Goal: Task Accomplishment & Management: Use online tool/utility

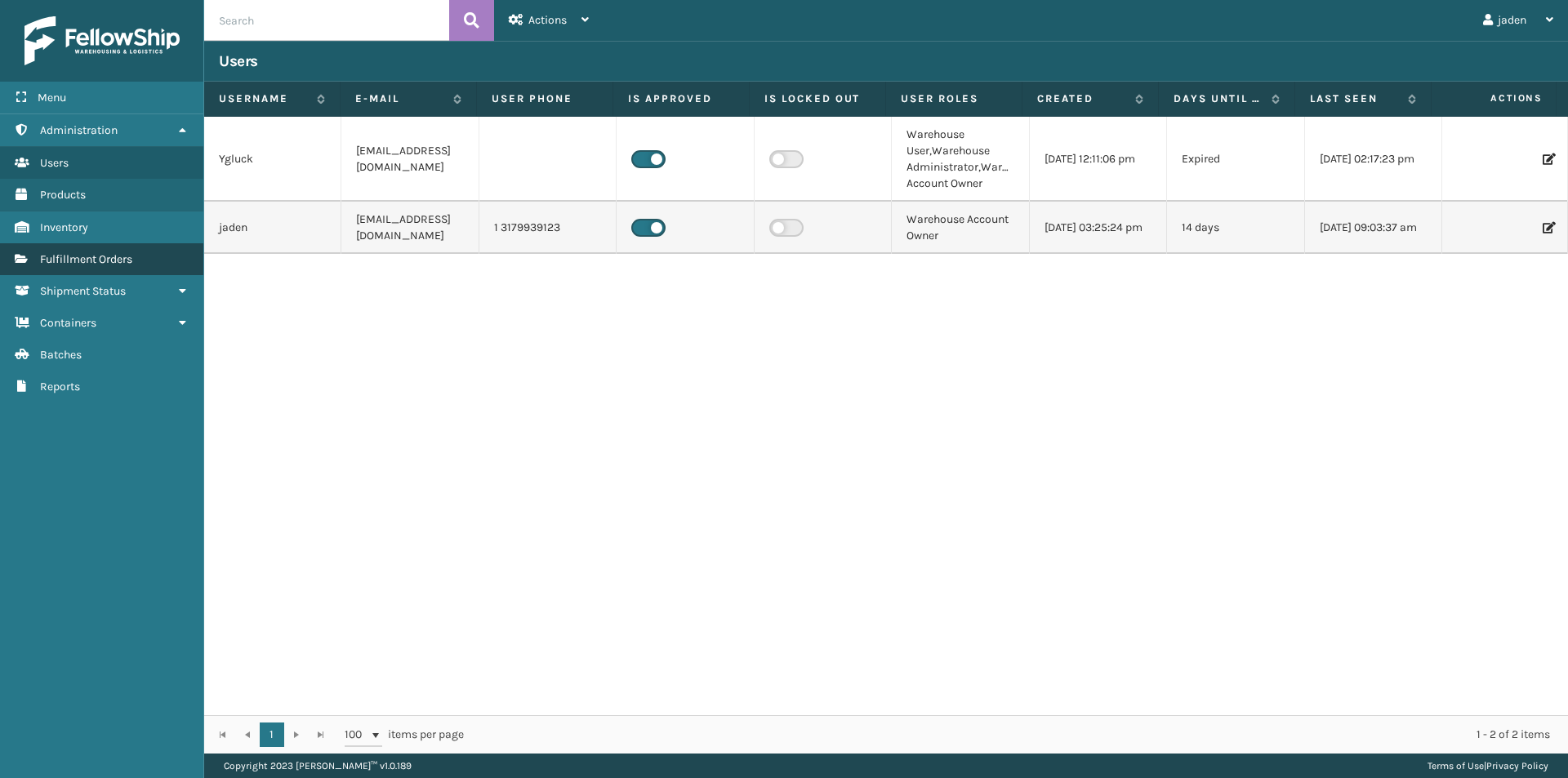
click at [72, 255] on span "Fulfillment Orders" at bounding box center [87, 259] width 93 height 13
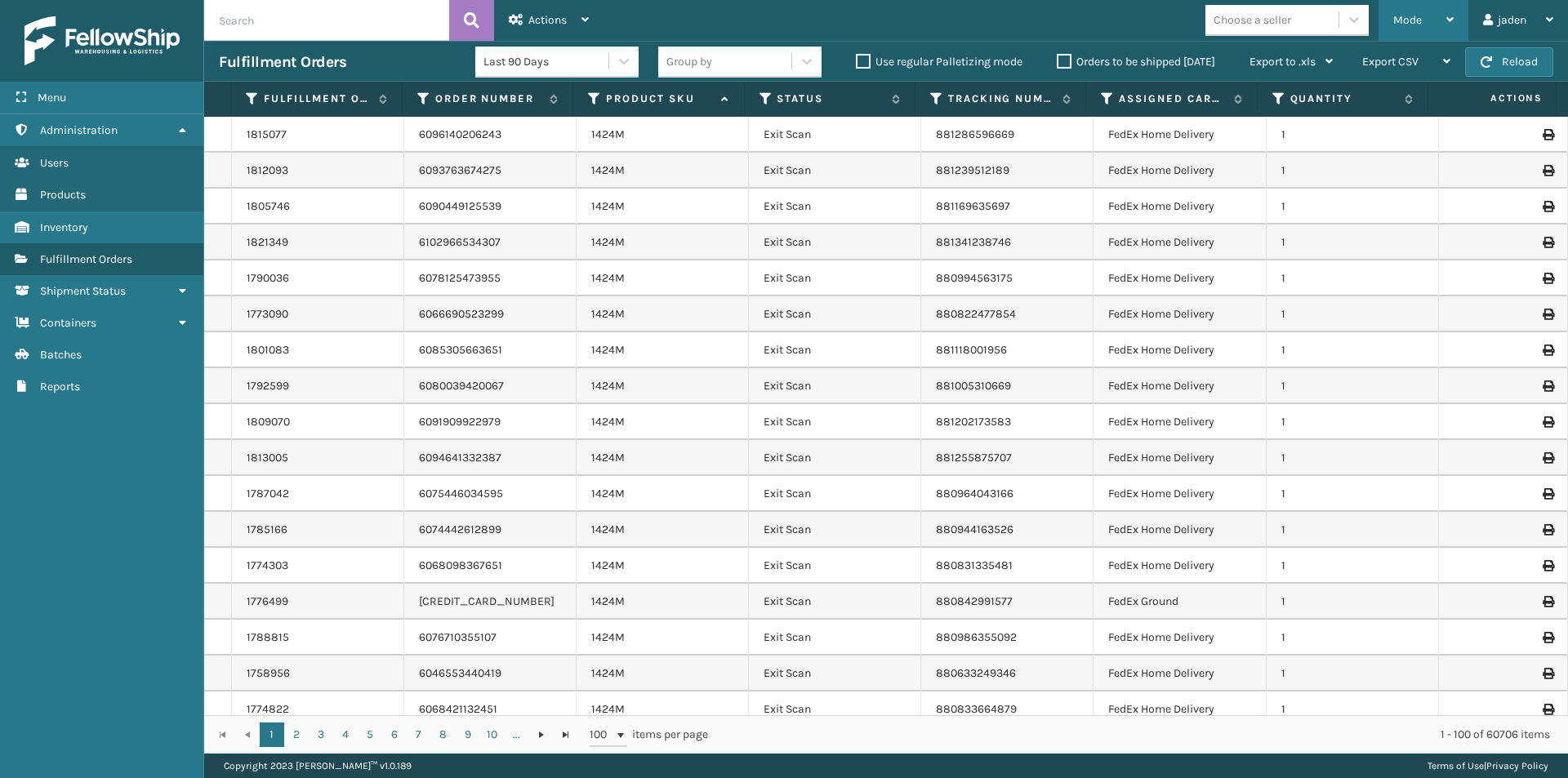
click at [1446, 14] on icon at bounding box center [1449, 19] width 8 height 12
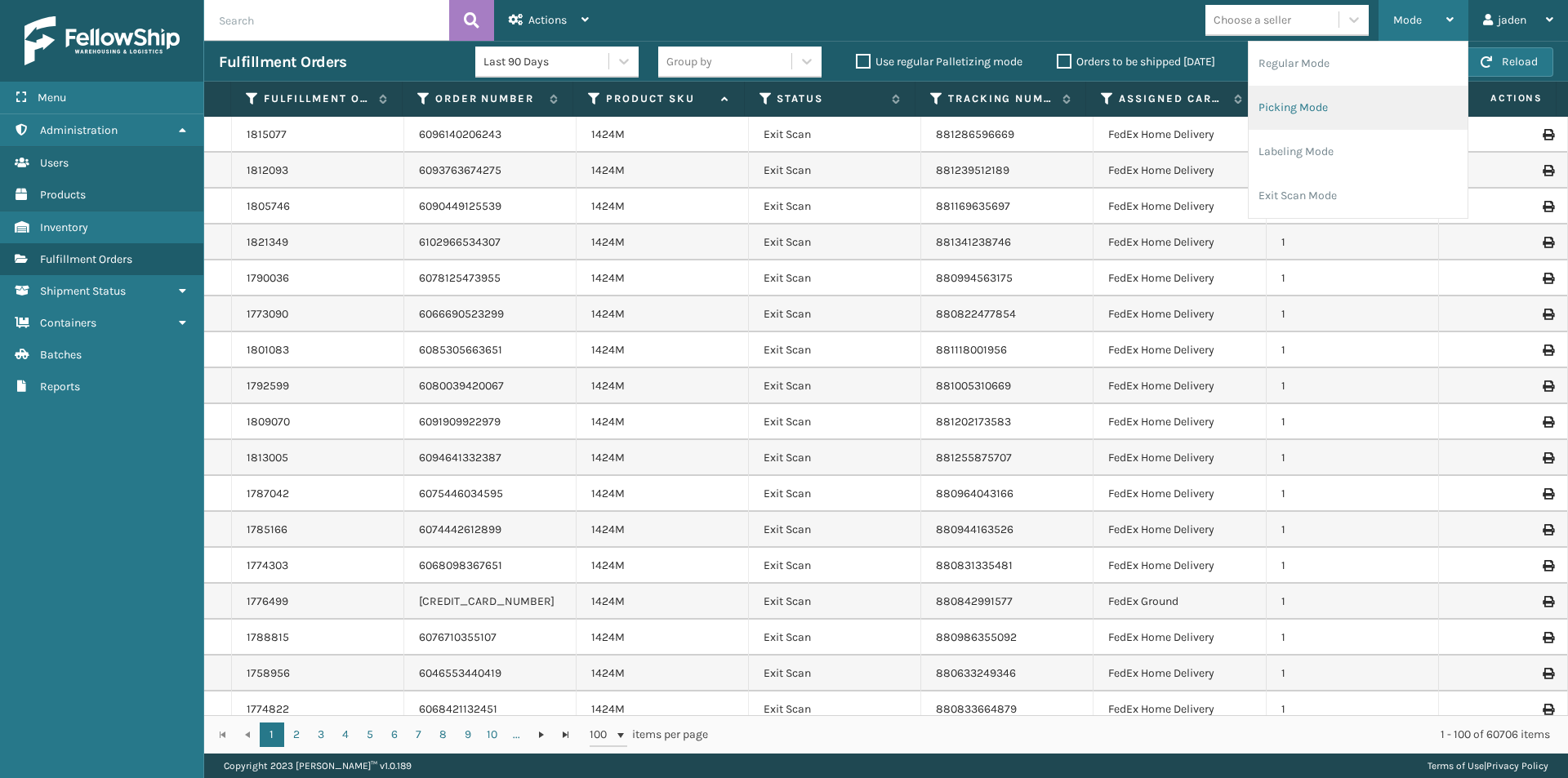
click at [1330, 105] on li "Picking Mode" at bounding box center [1357, 108] width 219 height 44
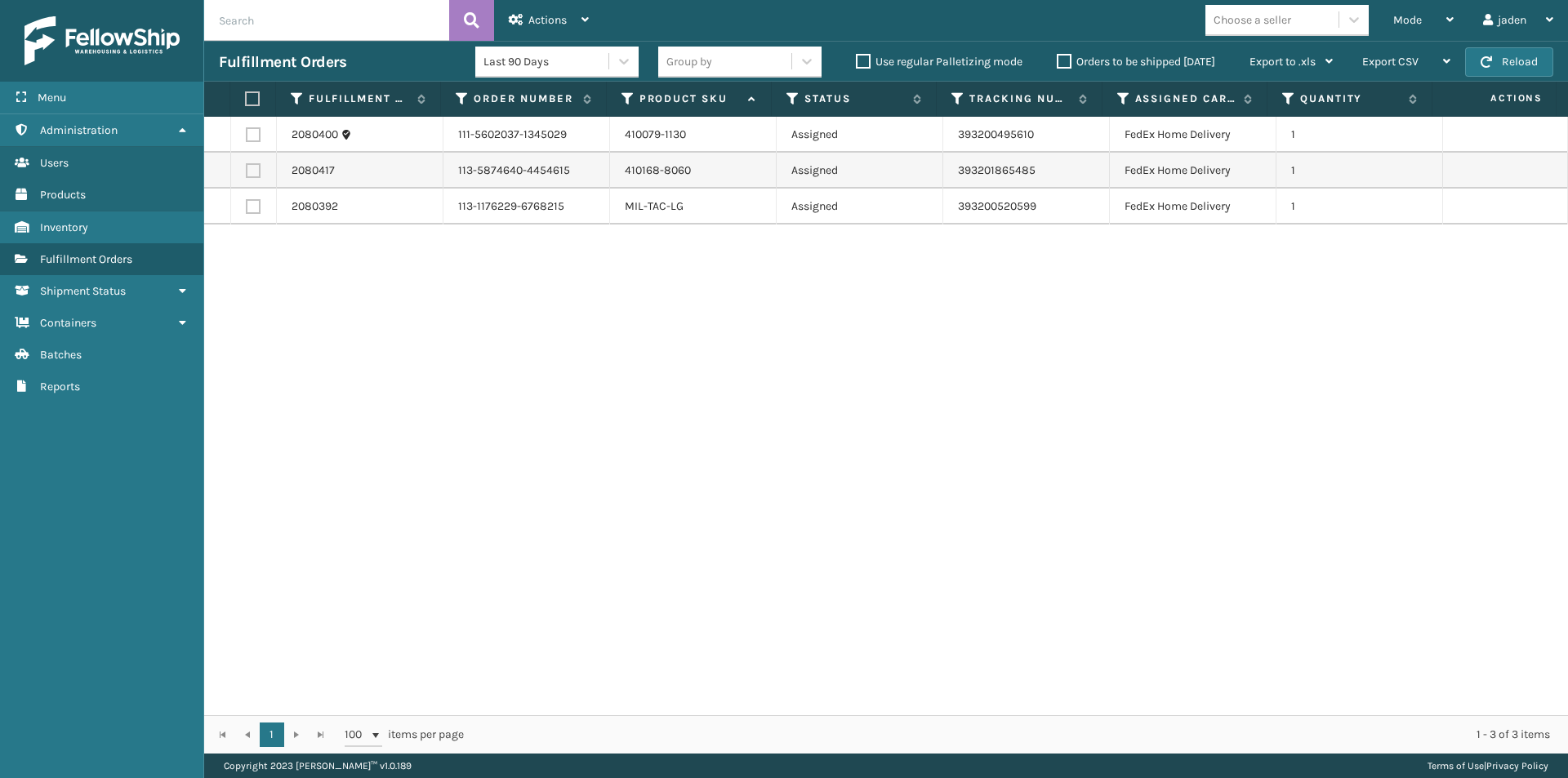
drag, startPoint x: 1126, startPoint y: 403, endPoint x: 1103, endPoint y: 403, distance: 23.0
drag, startPoint x: 1103, startPoint y: 403, endPoint x: 574, endPoint y: 403, distance: 529.0
click at [574, 403] on div "2080400 111-5602037-1345029 410079-1130 Assigned 393200495610 FedEx Home Delive…" at bounding box center [886, 416] width 1364 height 599
click at [1489, 56] on span "button" at bounding box center [1486, 62] width 12 height 12
drag, startPoint x: 947, startPoint y: 417, endPoint x: 707, endPoint y: 421, distance: 240.0
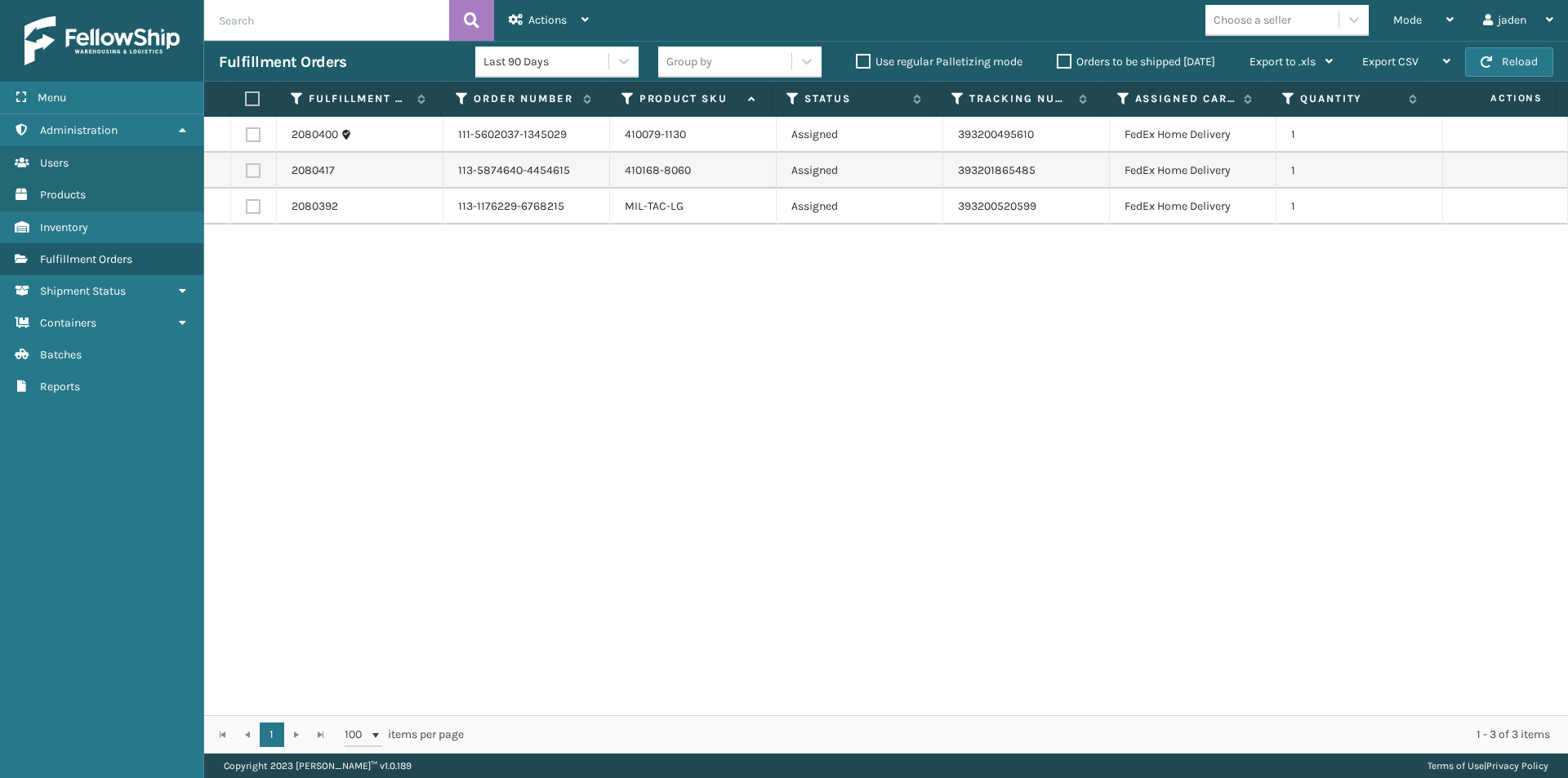
click at [707, 421] on div "2080400 111-5602037-1345029 410079-1130 Assigned 393200495610 FedEx Home Delive…" at bounding box center [886, 416] width 1364 height 599
click at [1524, 64] on button "Reload" at bounding box center [1508, 62] width 88 height 29
drag, startPoint x: 1137, startPoint y: 312, endPoint x: 746, endPoint y: 341, distance: 392.1
click at [746, 341] on div "2080400 111-5602037-1345029 410079-1130 Assigned 393200495610 FedEx Home Delive…" at bounding box center [886, 416] width 1364 height 599
click at [1499, 55] on button "Reload" at bounding box center [1508, 62] width 88 height 29
